Goal: Information Seeking & Learning: Learn about a topic

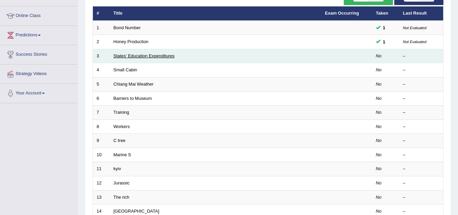
click at [151, 56] on link "States' Education Expenditures" at bounding box center [144, 55] width 61 height 5
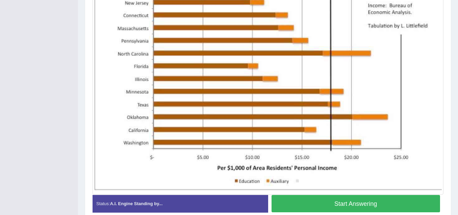
scroll to position [231, 0]
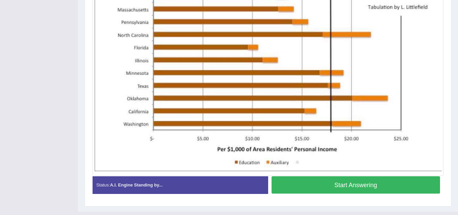
click at [326, 182] on button "Start Answering" at bounding box center [356, 184] width 169 height 17
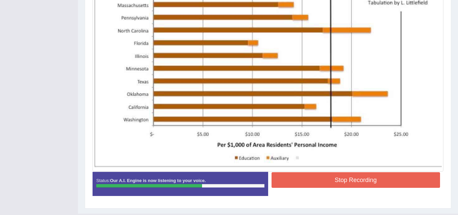
scroll to position [244, 0]
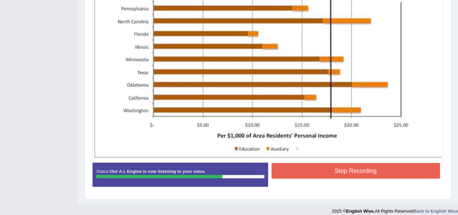
click at [340, 168] on button "Stop Recording" at bounding box center [356, 171] width 169 height 16
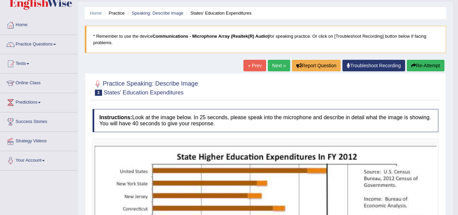
scroll to position [0, 0]
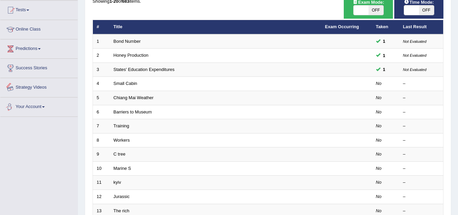
scroll to position [44, 0]
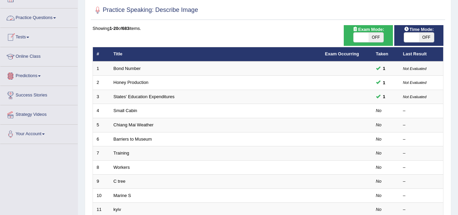
click at [43, 18] on link "Practice Questions" at bounding box center [38, 16] width 77 height 17
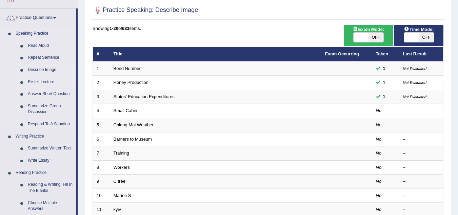
click at [50, 81] on link "Re-tell Lecture" at bounding box center [50, 82] width 51 height 12
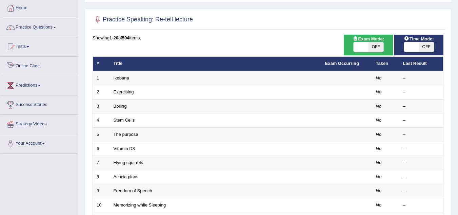
scroll to position [41, 0]
